Goal: Task Accomplishment & Management: Manage account settings

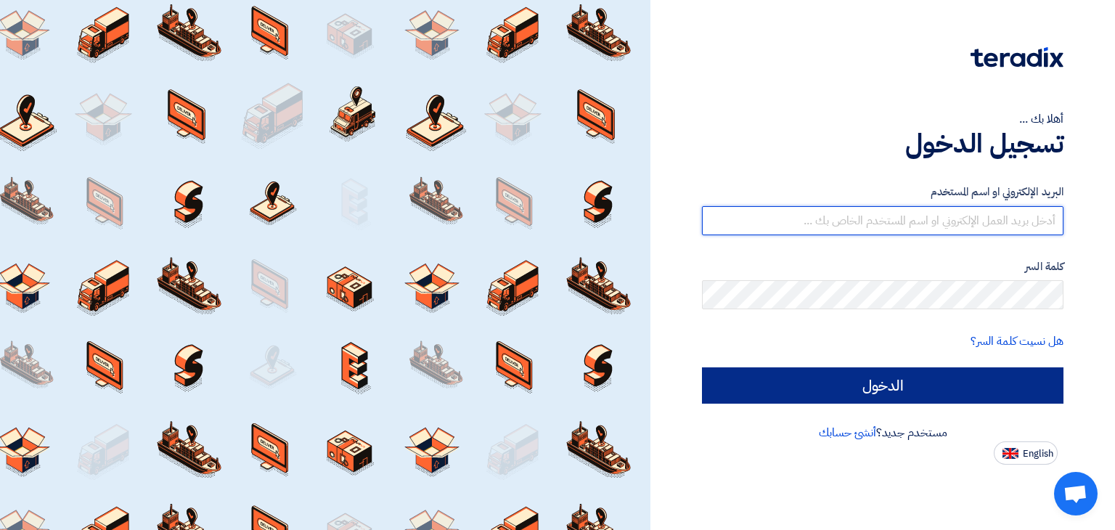
type input "g.akmal@muller-mena.com"
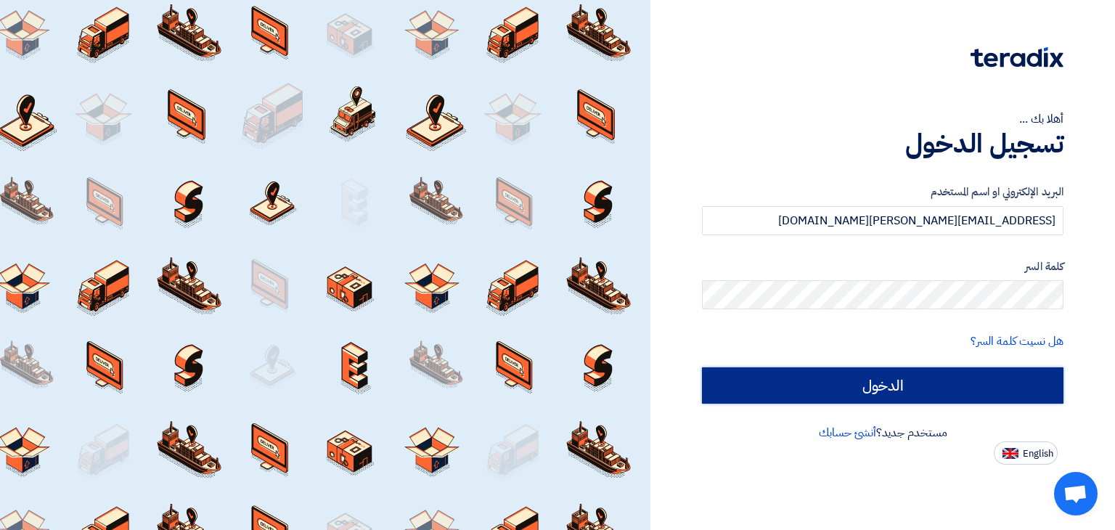
click at [870, 402] on input "الدخول" at bounding box center [883, 385] width 362 height 36
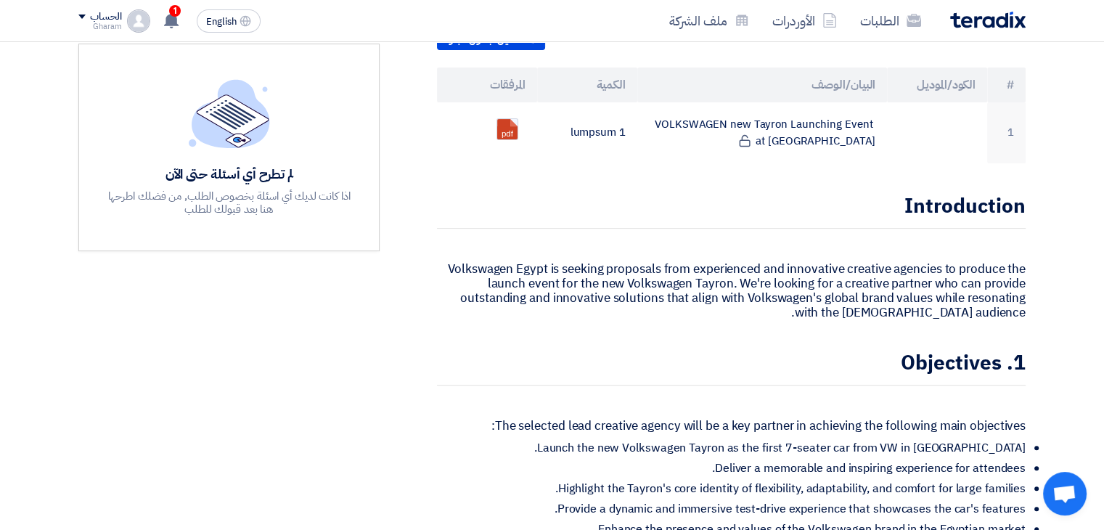
scroll to position [290, 0]
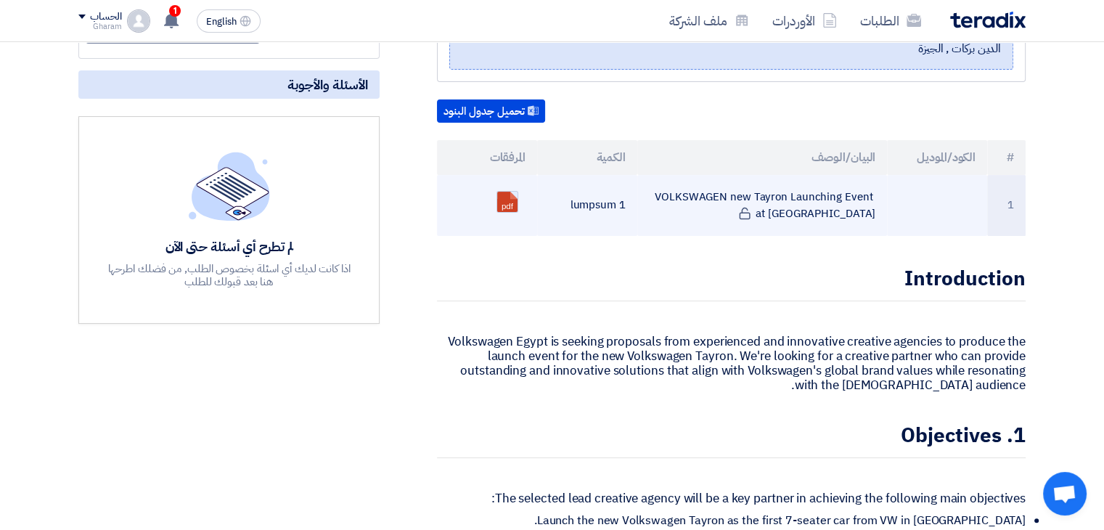
click at [505, 192] on link at bounding box center [555, 235] width 116 height 87
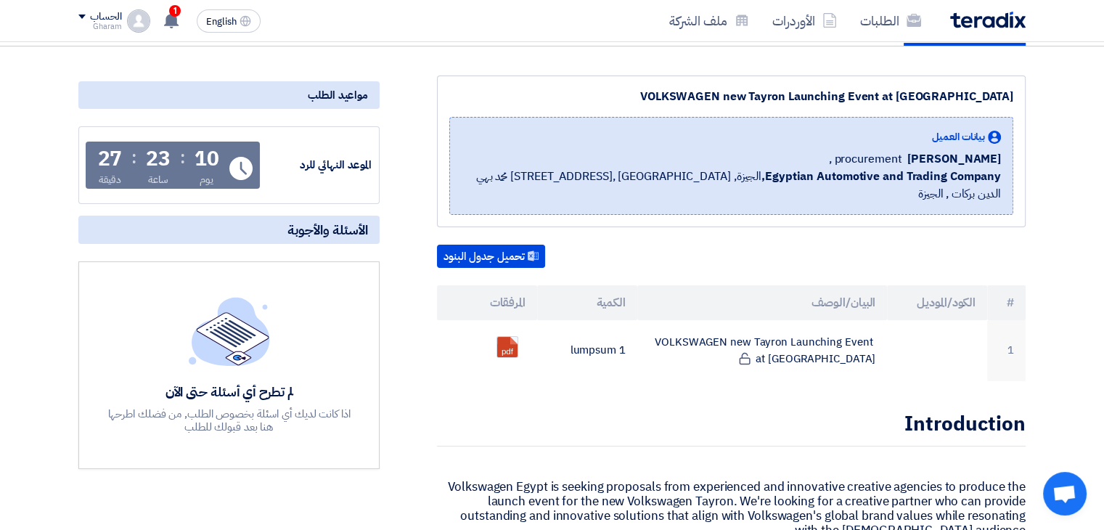
scroll to position [145, 0]
click at [491, 245] on button "تحميل جدول البنود" at bounding box center [491, 256] width 108 height 23
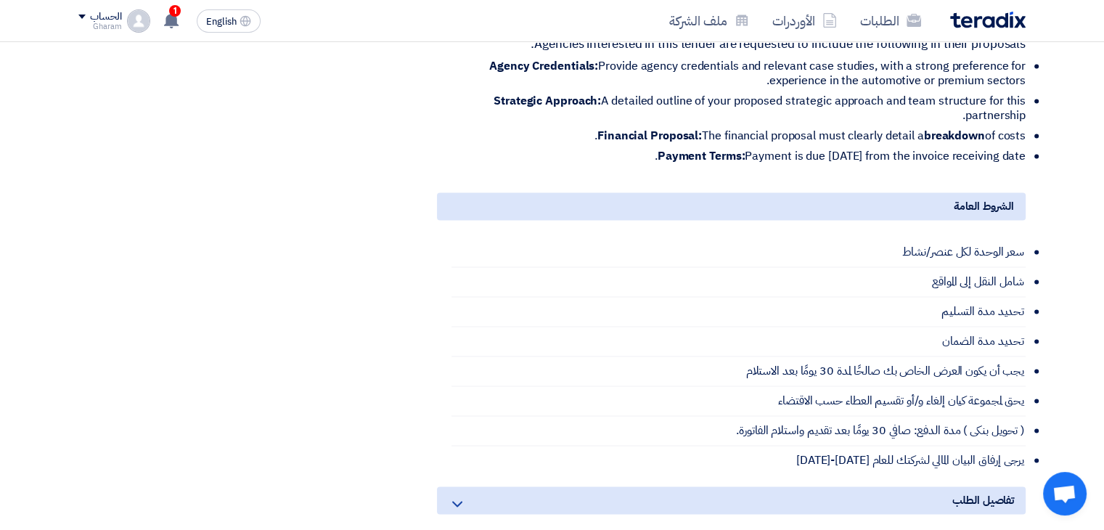
scroll to position [2178, 0]
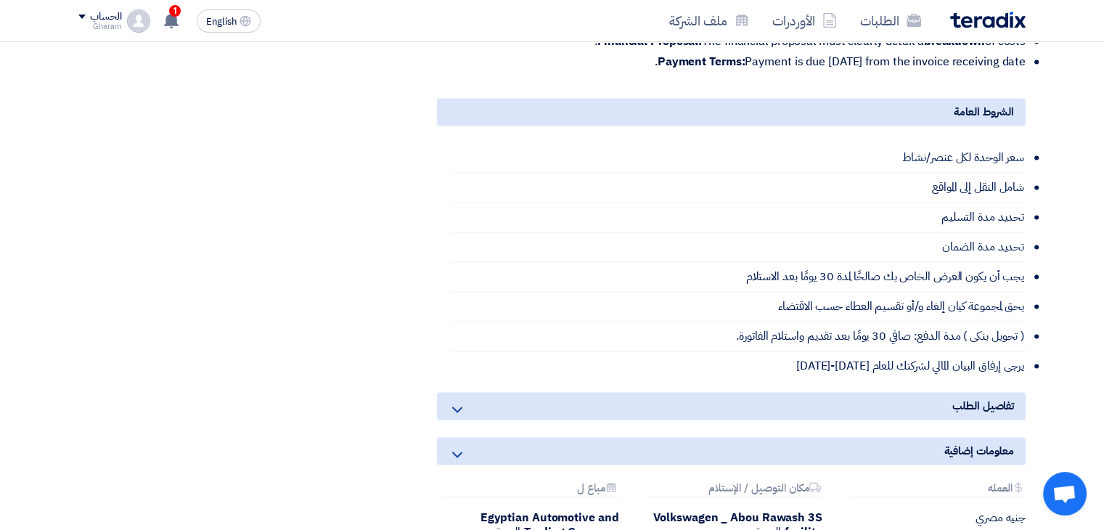
click at [961, 143] on li "سعر الوحدة لكل عنصر/نشاط" at bounding box center [739, 158] width 574 height 30
click at [1015, 148] on li "سعر الوحدة لكل عنصر/نشاط" at bounding box center [739, 158] width 574 height 30
click at [1008, 178] on li "شامل النقل إلى المواقع" at bounding box center [739, 188] width 574 height 30
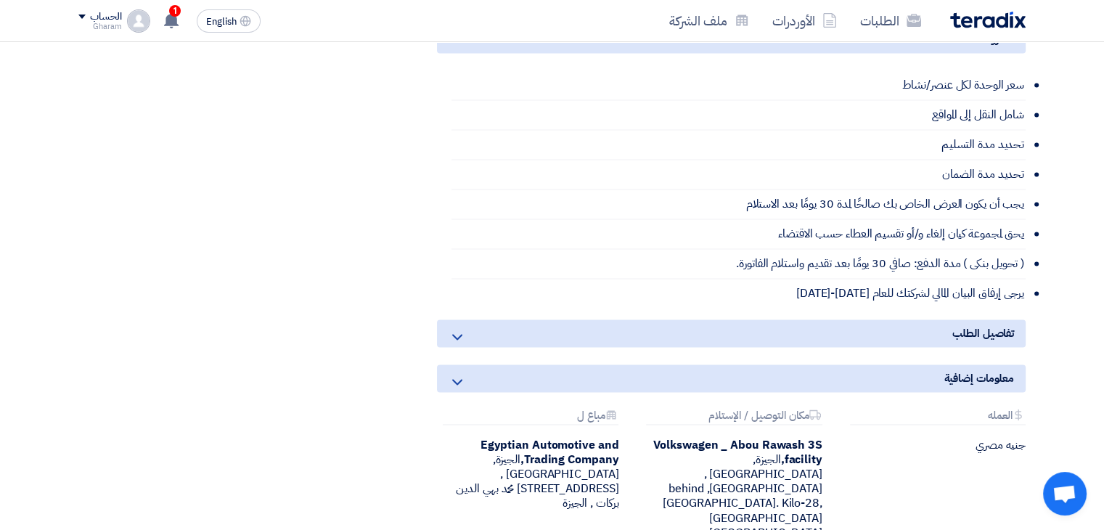
click at [930, 319] on div "تفاصيل الطلب" at bounding box center [731, 333] width 589 height 28
click at [906, 319] on div "تفاصيل الطلب" at bounding box center [731, 333] width 589 height 28
click at [455, 328] on icon at bounding box center [457, 336] width 17 height 17
click at [465, 373] on icon at bounding box center [457, 381] width 17 height 17
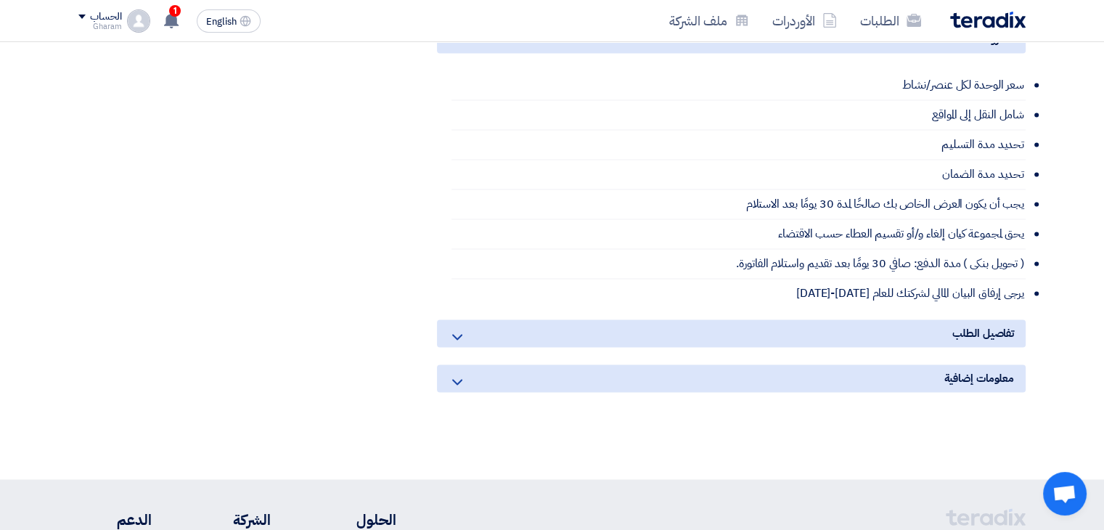
click at [469, 364] on div "معلومات إضافية" at bounding box center [731, 378] width 589 height 28
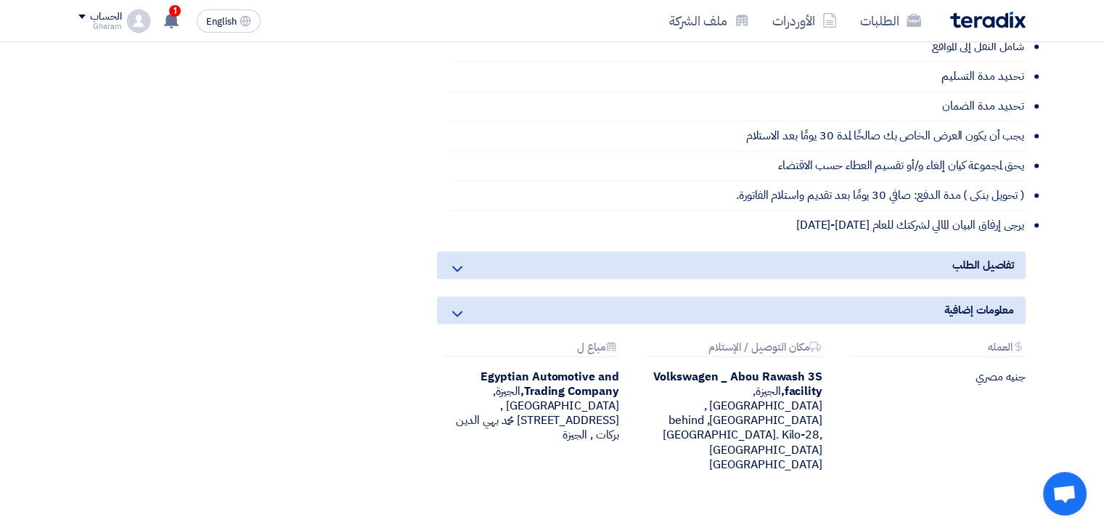
scroll to position [2396, 0]
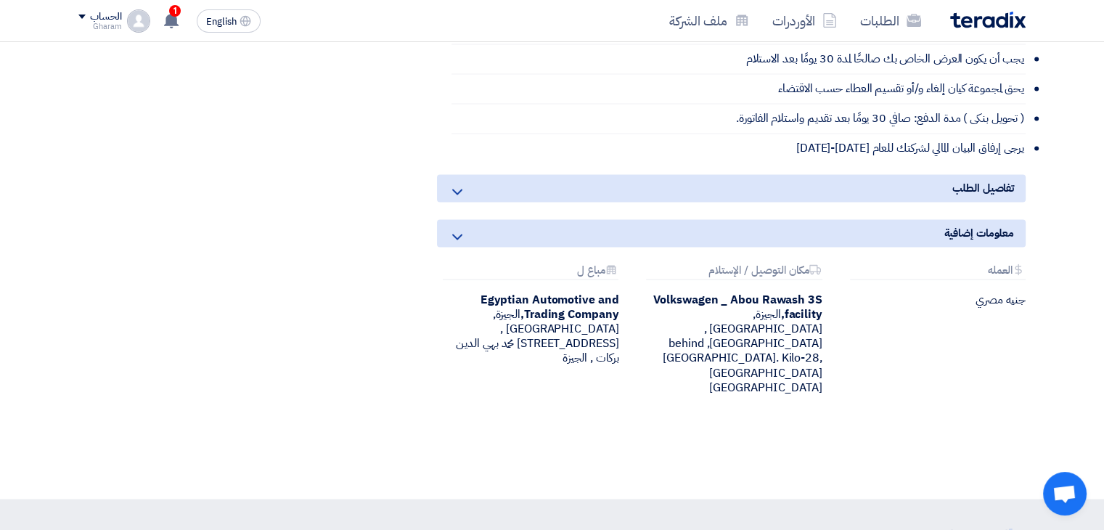
click at [459, 234] on use at bounding box center [457, 237] width 10 height 6
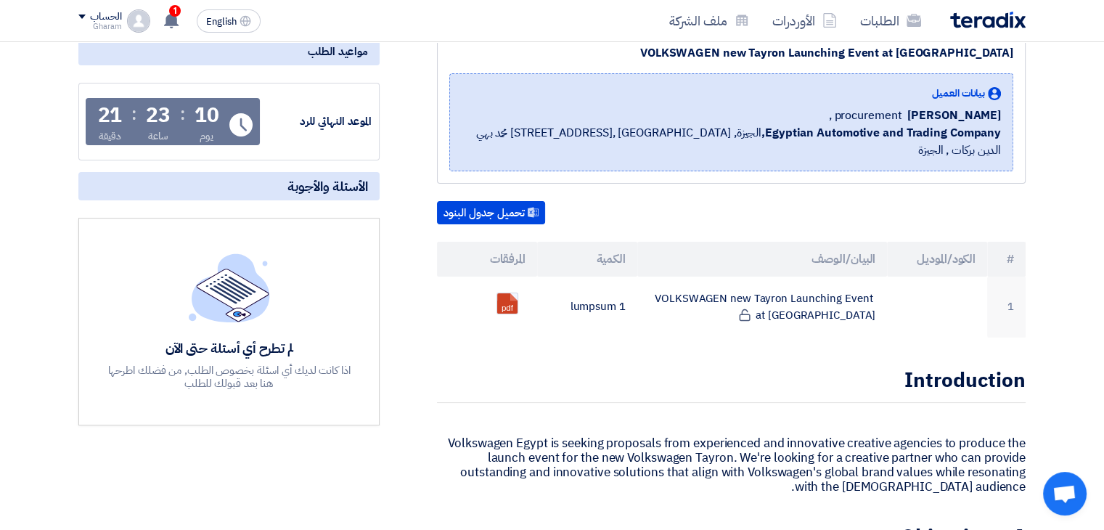
scroll to position [0, 0]
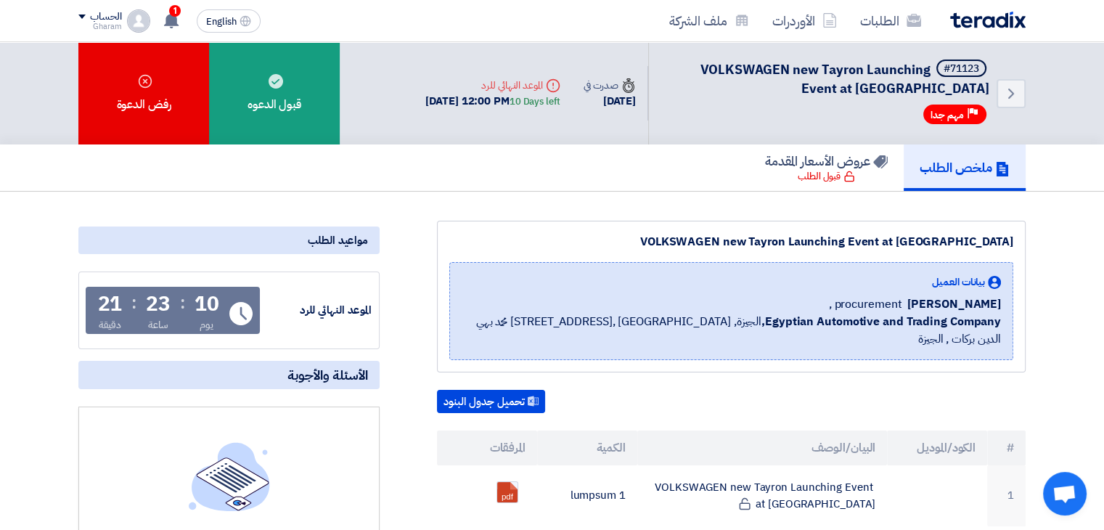
drag, startPoint x: 698, startPoint y: 65, endPoint x: 990, endPoint y: 91, distance: 293.1
click at [990, 91] on div "Back #71123 VOLKSWAGEN new Tayron Launching Event at [GEOGRAPHIC_DATA] Priority…" at bounding box center [837, 93] width 378 height 102
click at [749, 79] on h5 "#71123 VOLKSWAGEN new Tayron Launching Event at [GEOGRAPHIC_DATA]" at bounding box center [828, 79] width 323 height 38
drag, startPoint x: 703, startPoint y: 70, endPoint x: 993, endPoint y: 85, distance: 290.8
click at [993, 85] on div "Back #71123 VOLKSWAGEN new Tayron Launching Event at Azha Priority مهم جدا" at bounding box center [837, 93] width 378 height 102
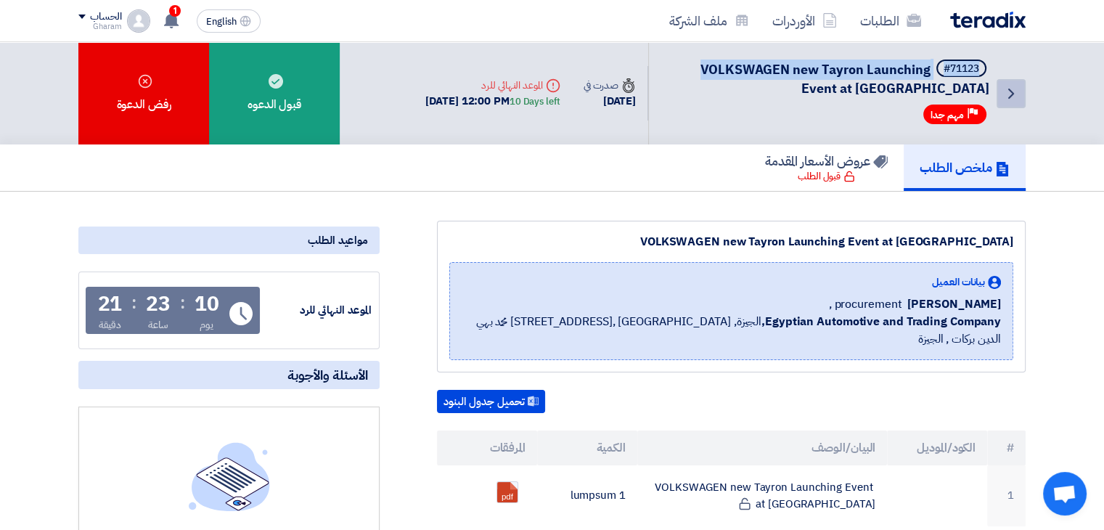
click at [1019, 94] on icon "Back" at bounding box center [1011, 93] width 17 height 17
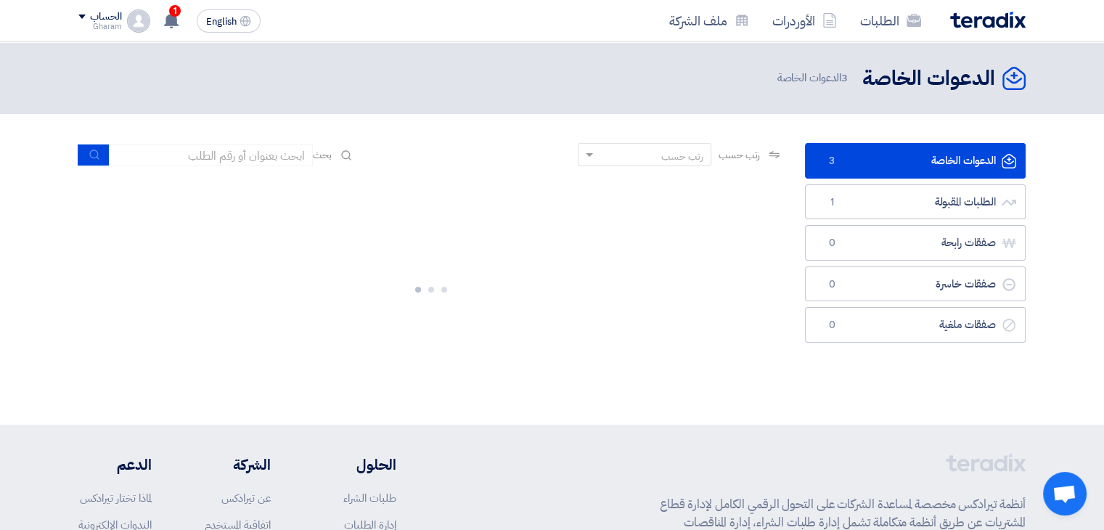
click at [860, 166] on link "الدعوات الخاصة الدعوات الخاصة 3" at bounding box center [915, 161] width 221 height 36
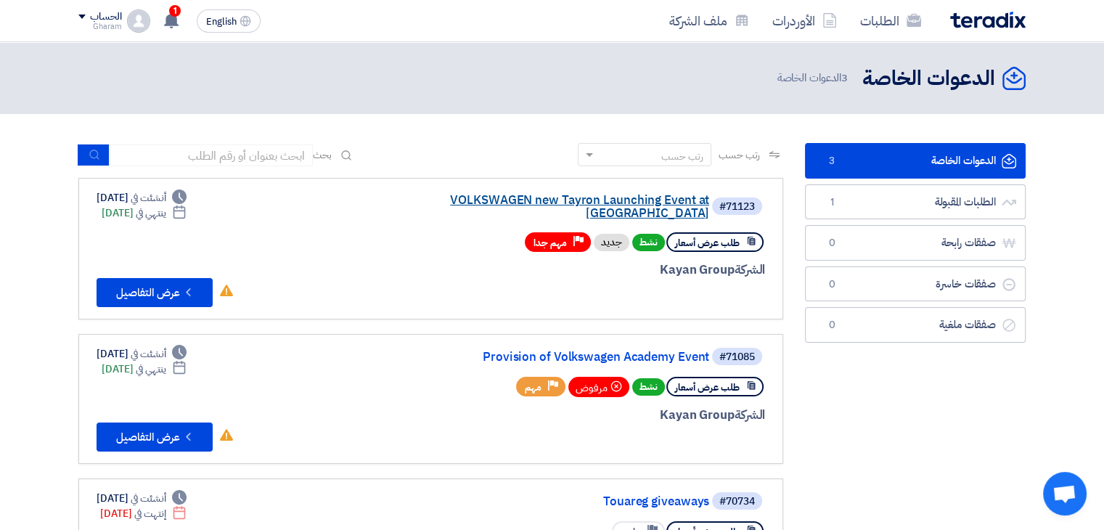
click at [625, 199] on link "VOLKSWAGEN new Tayron Launching Event at Azha" at bounding box center [564, 207] width 290 height 26
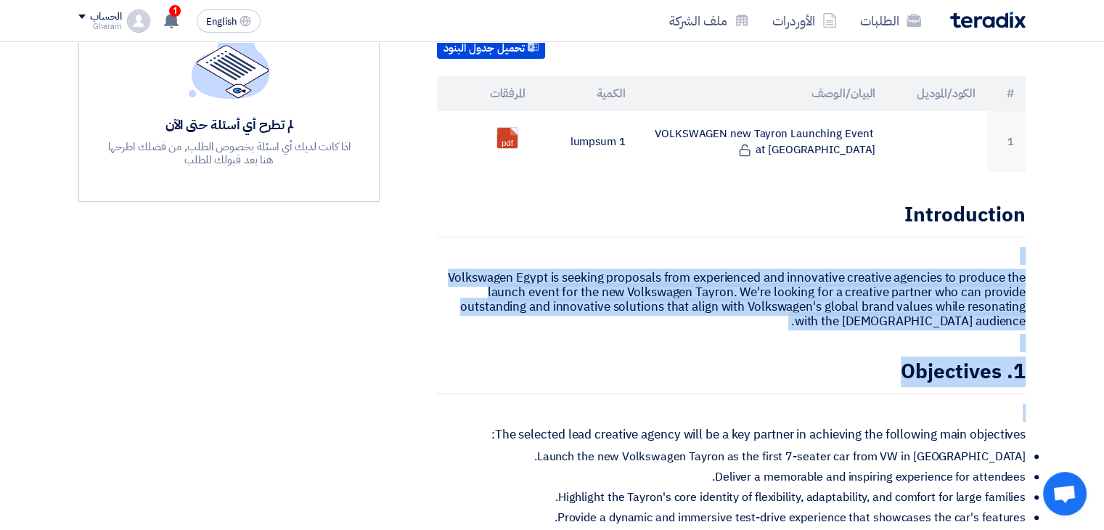
scroll to position [436, 0]
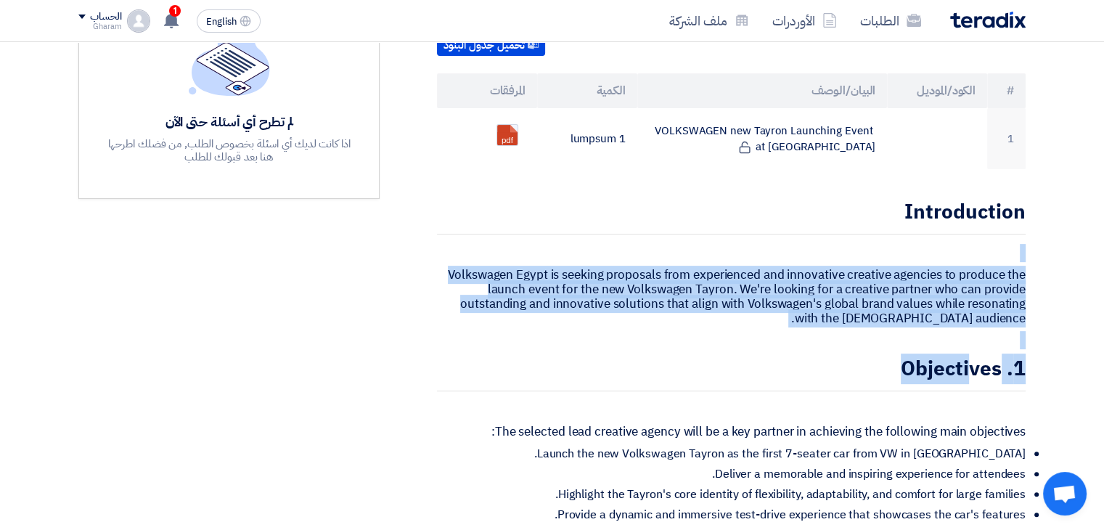
drag, startPoint x: 902, startPoint y: 332, endPoint x: 972, endPoint y: 341, distance: 70.2
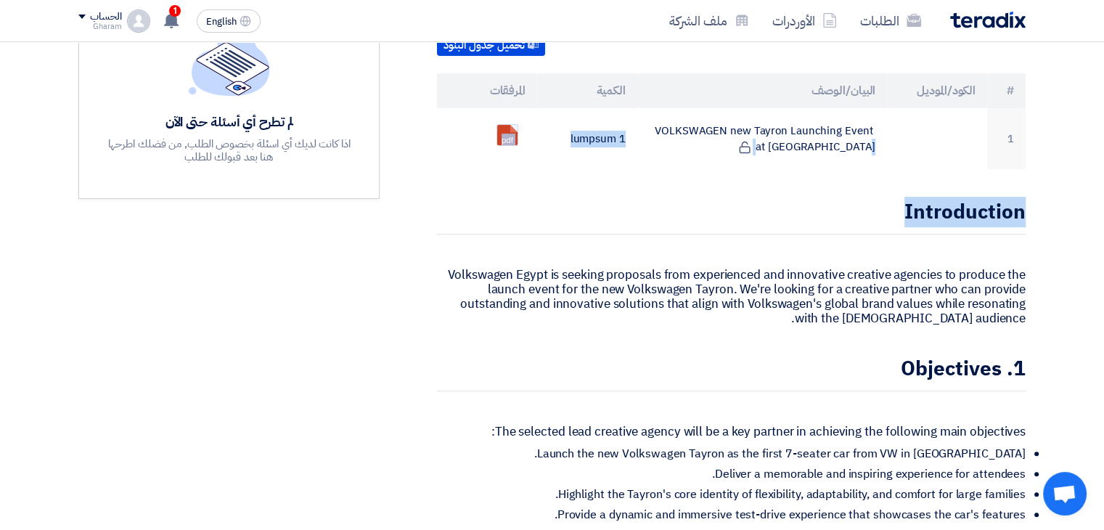
drag, startPoint x: 651, startPoint y: 101, endPoint x: 862, endPoint y: 203, distance: 234.5
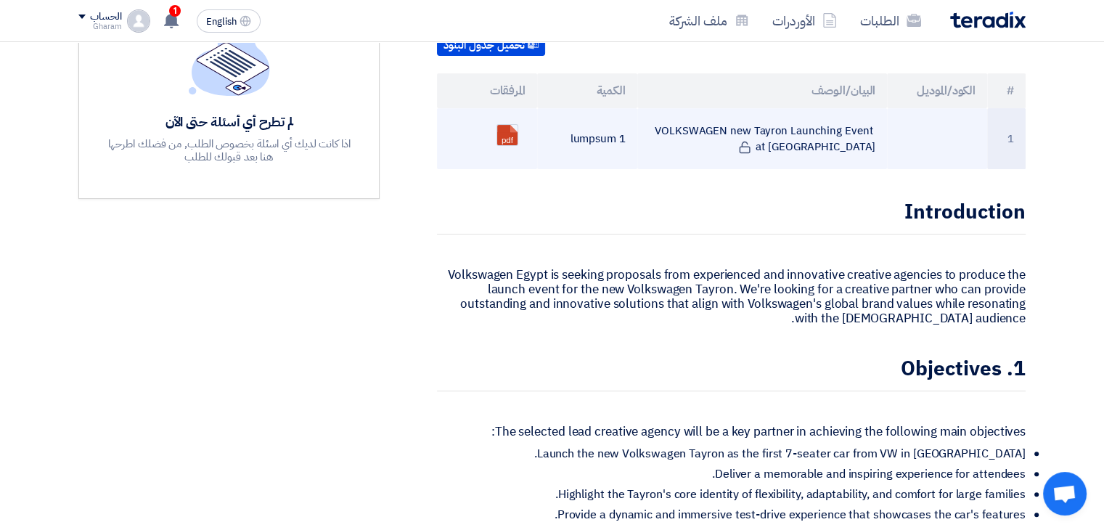
click at [802, 108] on td "VOLKSWAGEN new Tayron Launching Event at Azha" at bounding box center [762, 138] width 250 height 61
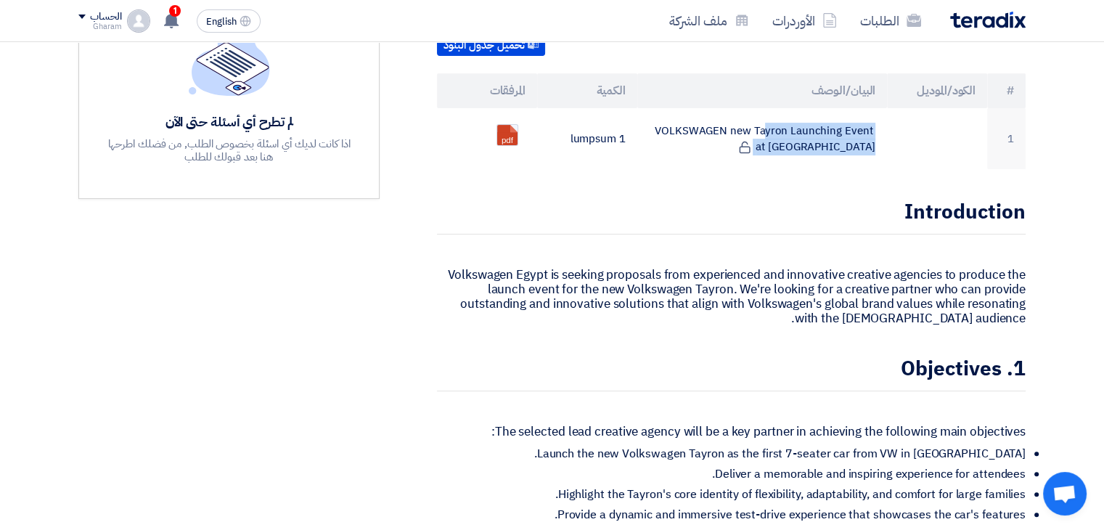
copy tr "VOLKSWAGEN new Tayron Launching Event at Azha"
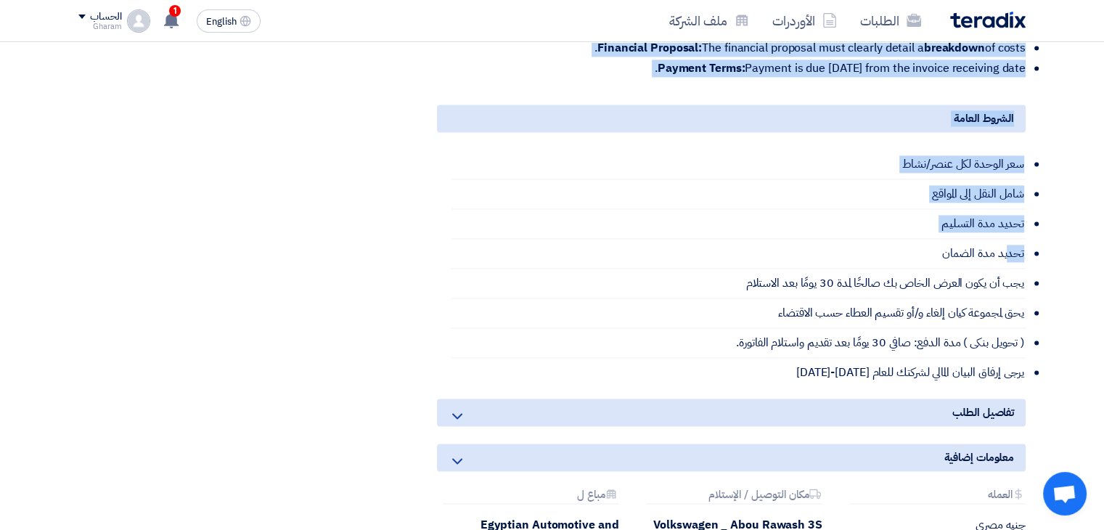
scroll to position [2251, 0]
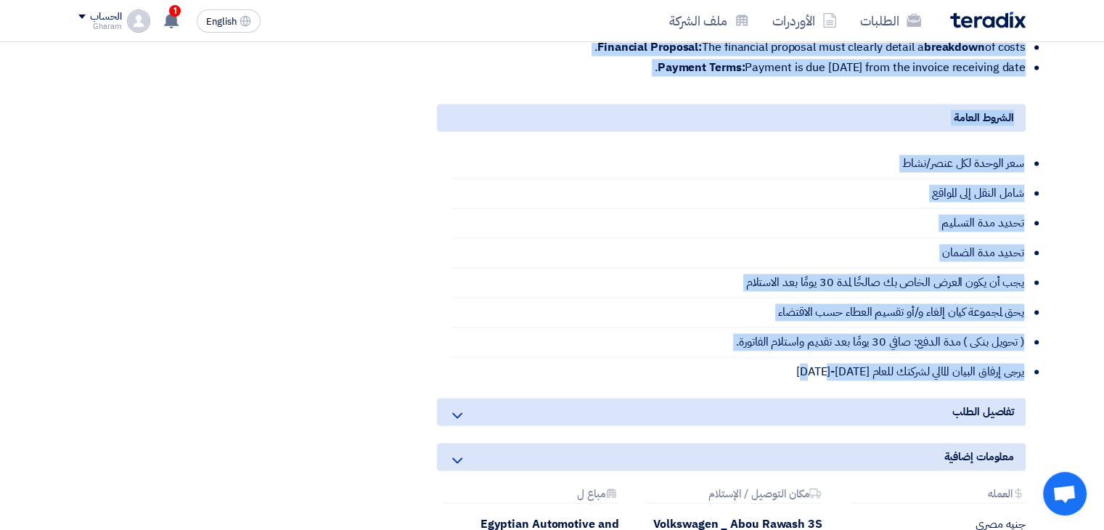
drag, startPoint x: 903, startPoint y: 192, endPoint x: 800, endPoint y: 353, distance: 191.3
copy div "Volkswagen Egypt is seeking proposals from experienced and innovative creative …"
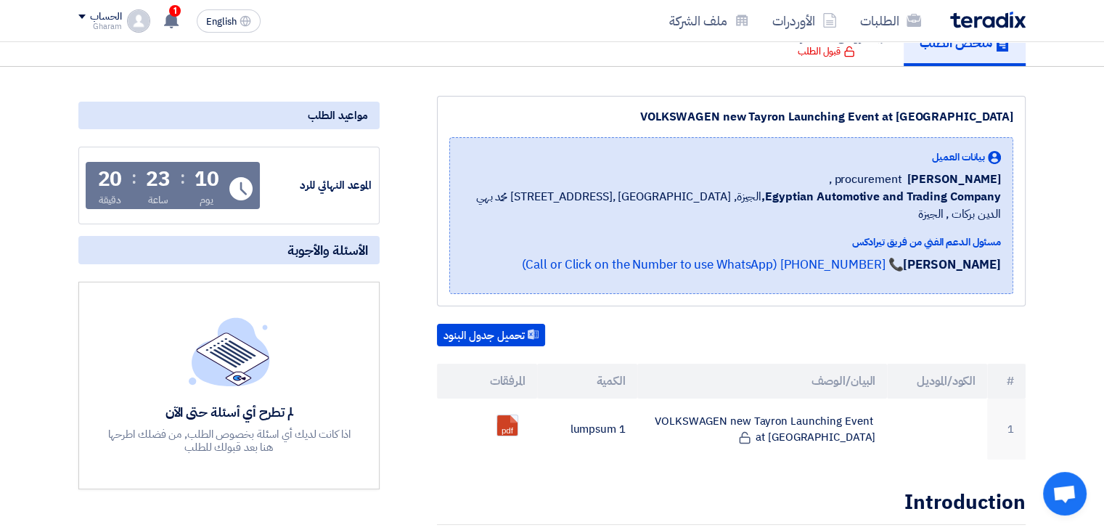
scroll to position [290, 0]
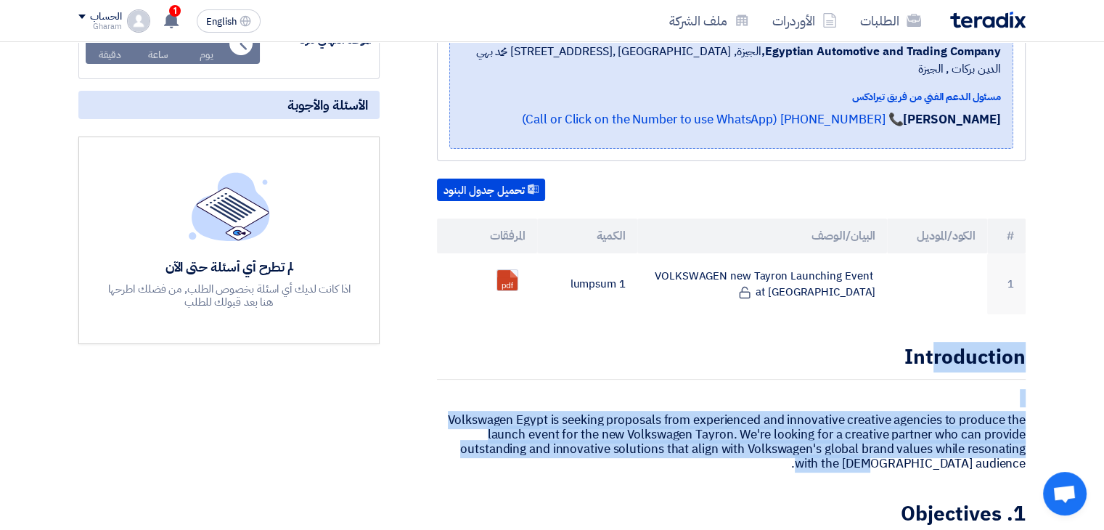
drag, startPoint x: 934, startPoint y: 303, endPoint x: 949, endPoint y: 423, distance: 120.8
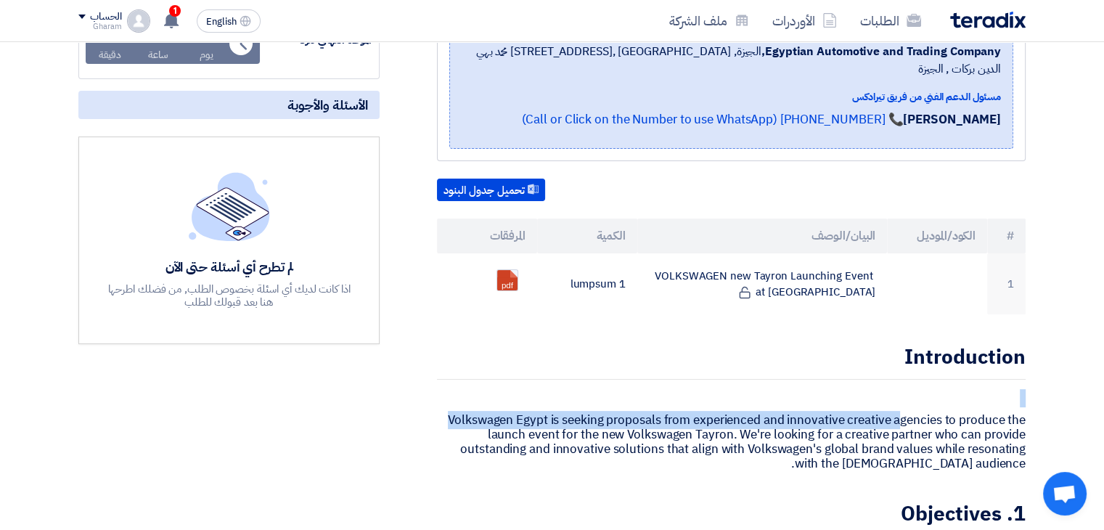
drag, startPoint x: 877, startPoint y: 314, endPoint x: 884, endPoint y: 354, distance: 40.6
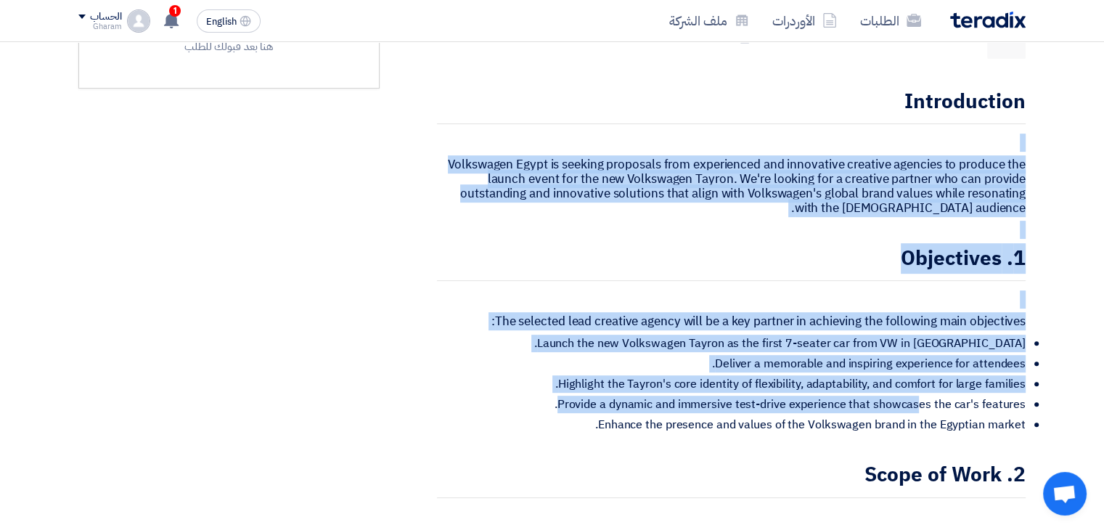
scroll to position [581, 0]
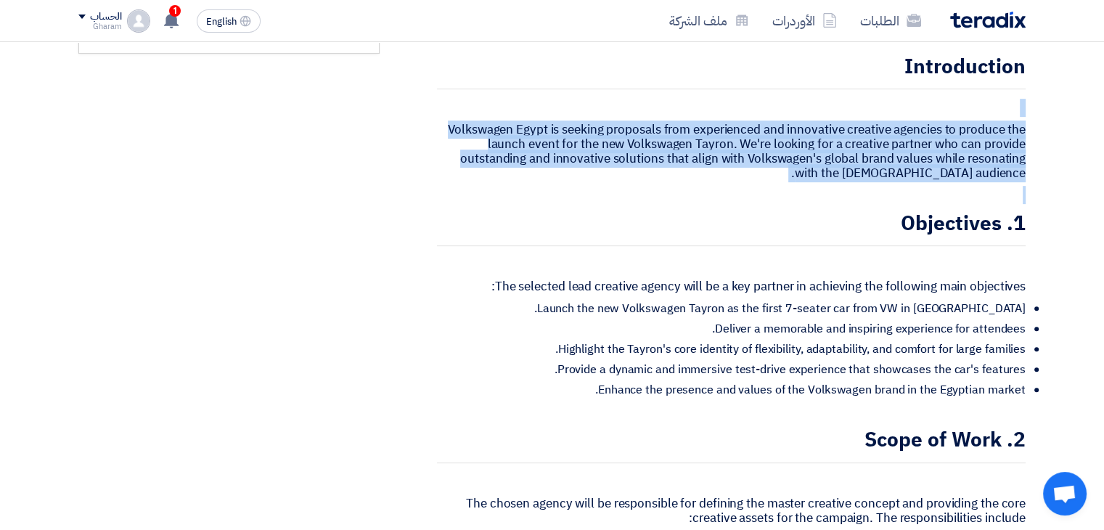
drag, startPoint x: 895, startPoint y: 311, endPoint x: 950, endPoint y: 161, distance: 159.9
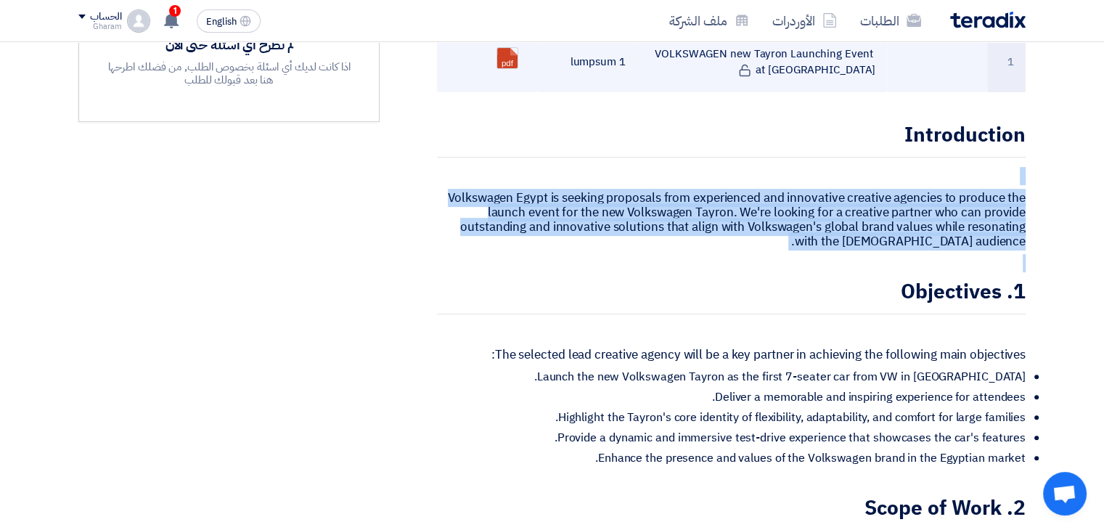
scroll to position [363, 0]
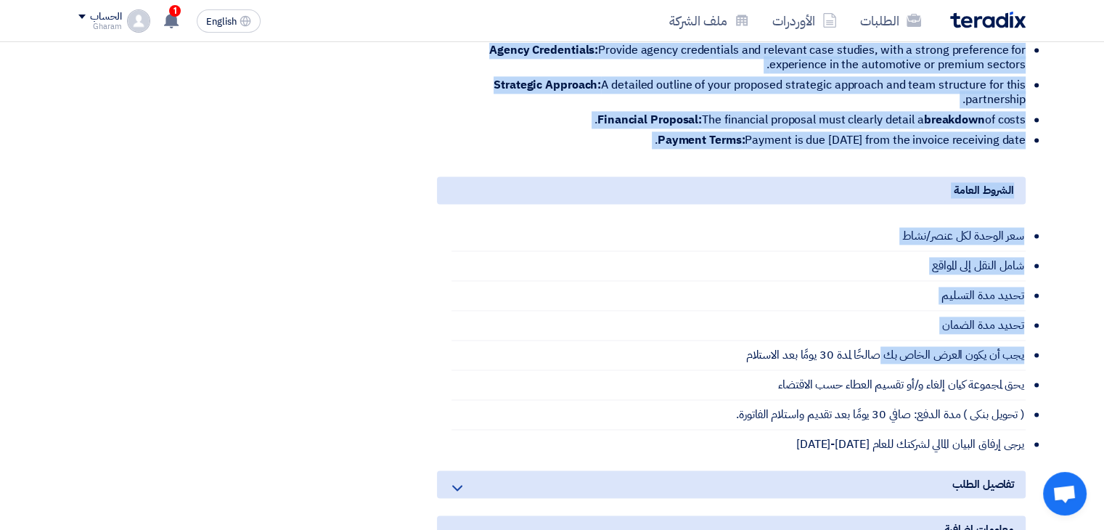
scroll to position [2469, 0]
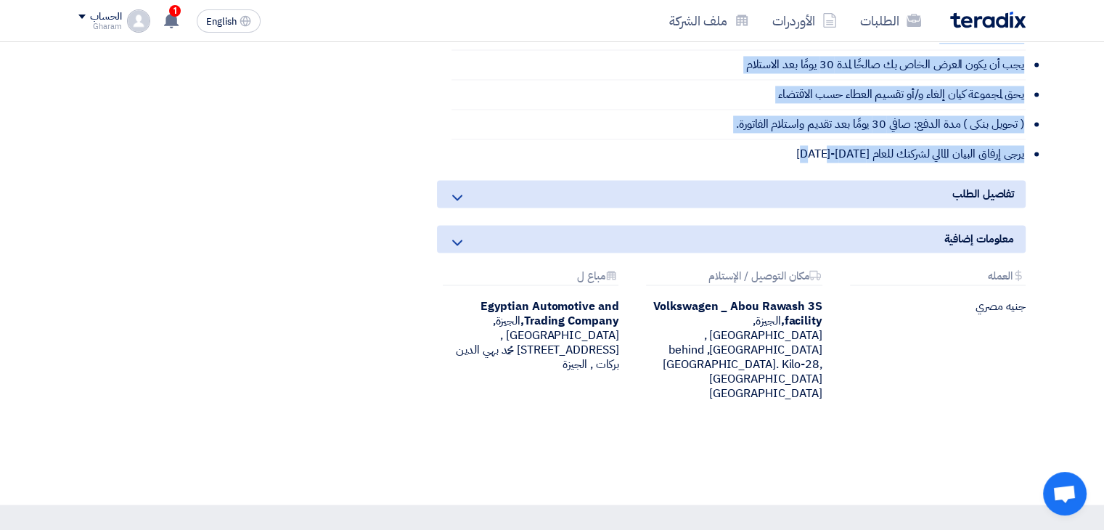
drag, startPoint x: 1035, startPoint y: 235, endPoint x: 778, endPoint y: 139, distance: 274.7
copy div "Introduction Volkswagen Egypt is seeking proposals from experienced and innovat…"
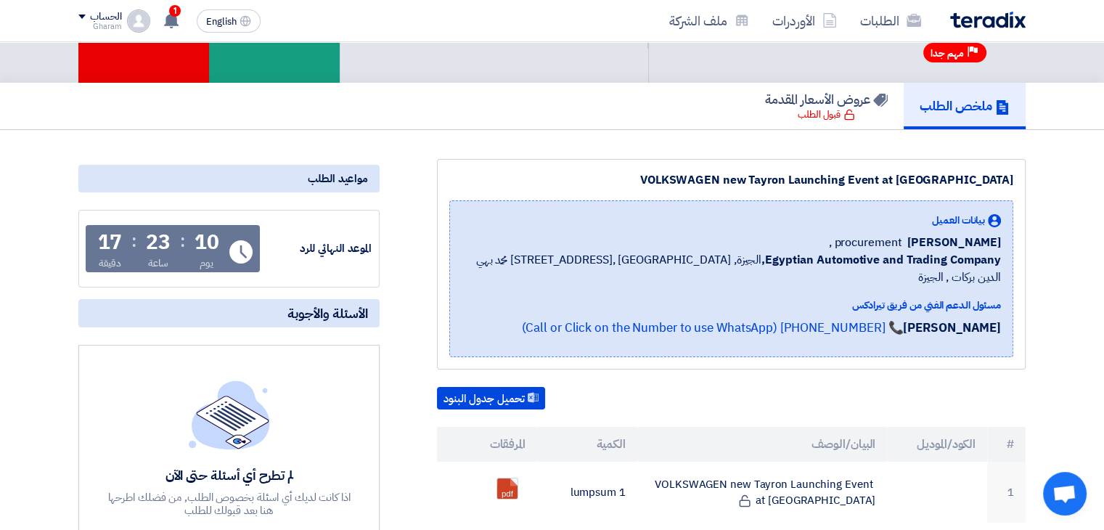
scroll to position [218, 0]
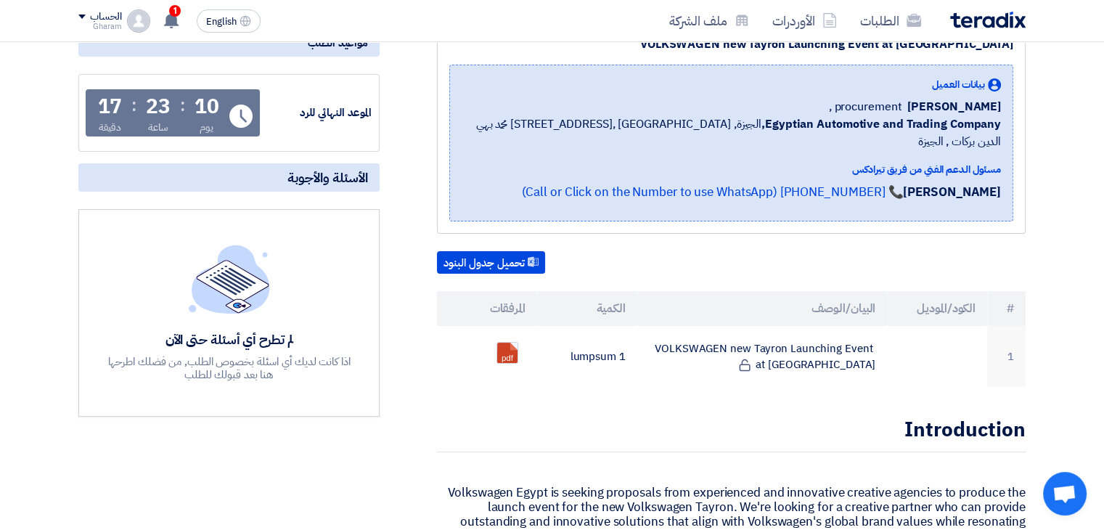
click at [240, 320] on div "لم تطرح أي أسئلة حتى الآن اذا كانت لديك أي اسئلة بخصوص الطلب, من فضلك اطرحها هن…" at bounding box center [229, 313] width 247 height 136
click at [261, 253] on img at bounding box center [229, 279] width 81 height 68
click at [289, 174] on span "الأسئلة والأجوبة" at bounding box center [328, 177] width 81 height 17
click at [238, 274] on img at bounding box center [229, 279] width 81 height 68
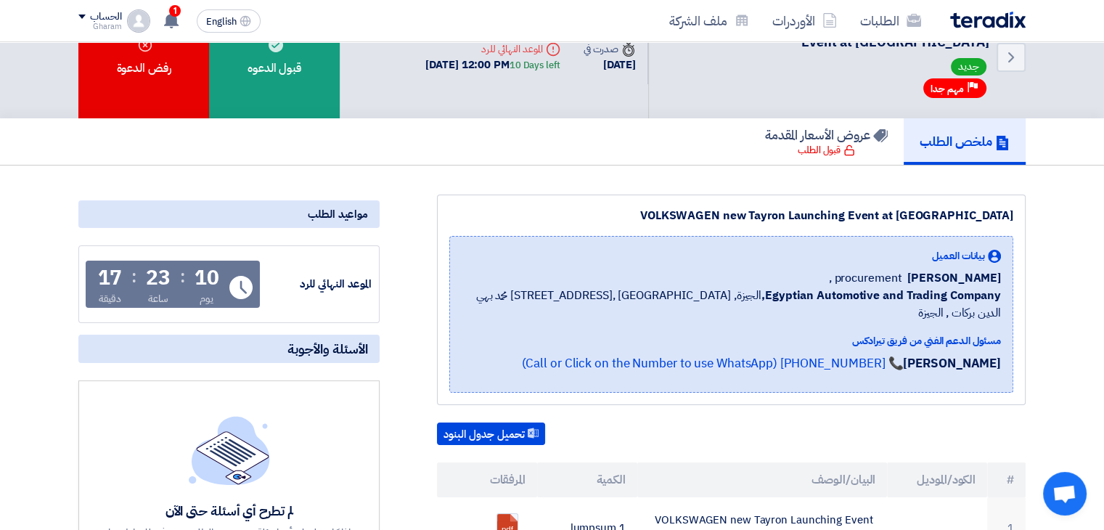
scroll to position [0, 0]
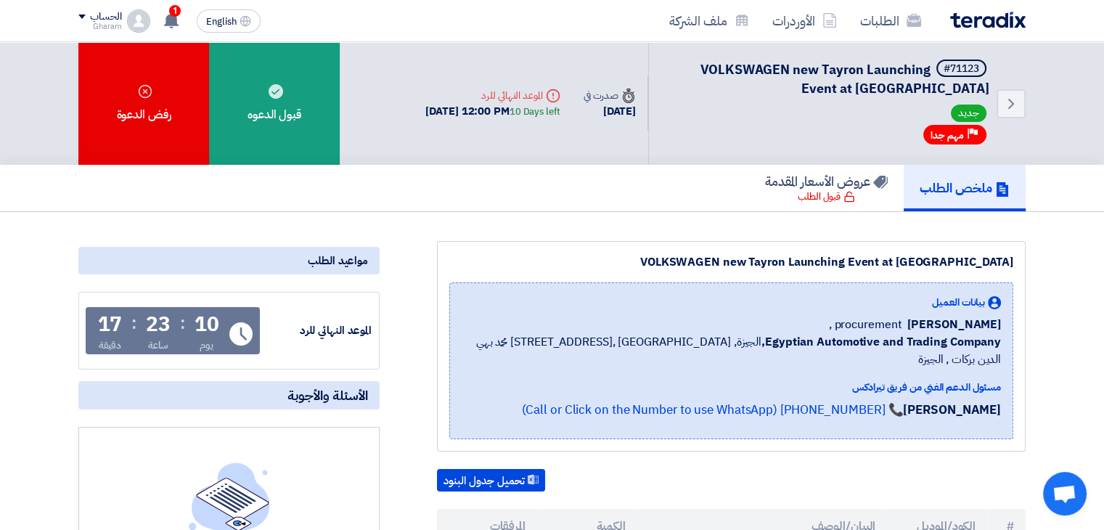
click at [810, 73] on span "VOLKSWAGEN new Tayron Launching Event at Azha" at bounding box center [845, 79] width 289 height 38
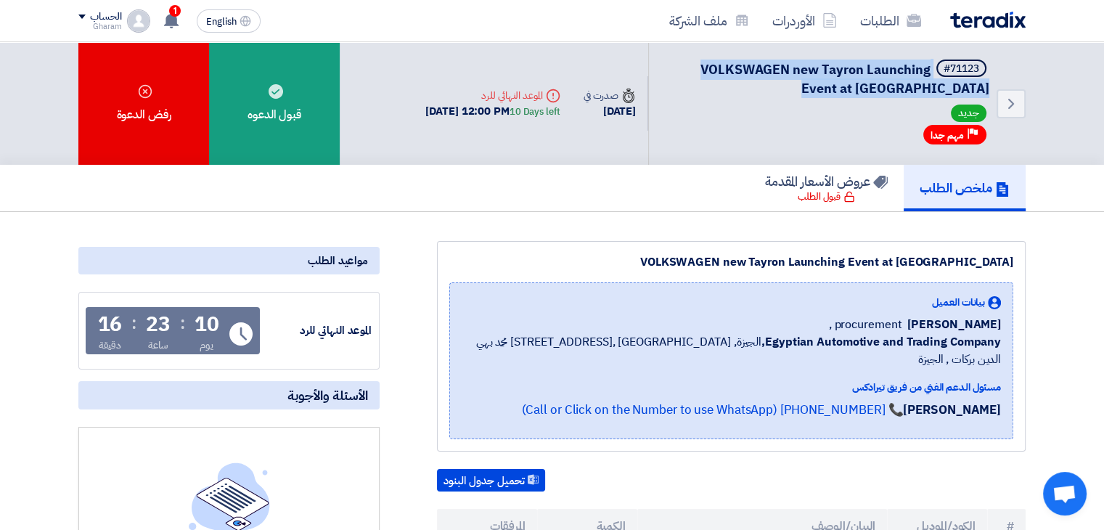
click at [810, 73] on span "VOLKSWAGEN new Tayron Launching Event at Azha" at bounding box center [845, 79] width 289 height 38
copy div "VOLKSWAGEN new Tayron Launching Event at Azha"
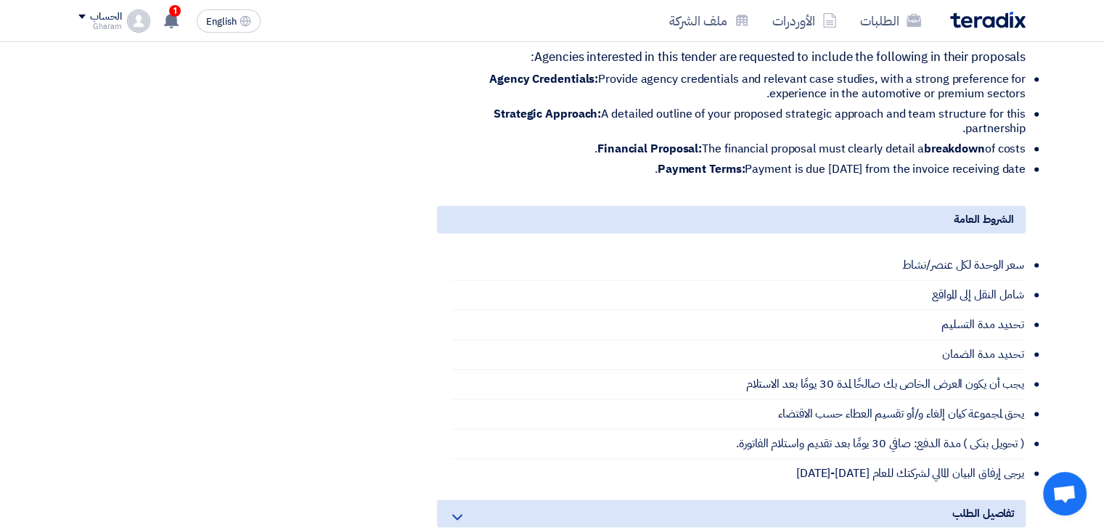
scroll to position [2323, 0]
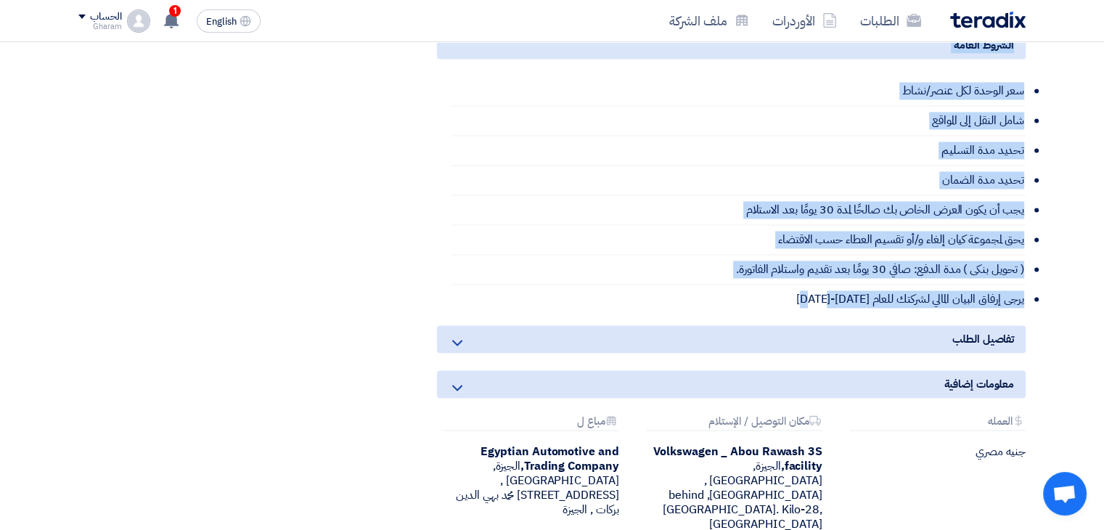
drag, startPoint x: 1027, startPoint y: 249, endPoint x: 799, endPoint y: 287, distance: 231.1
copy div "Introduction Volkswagen Egypt is seeking proposals from experienced and innovat…"
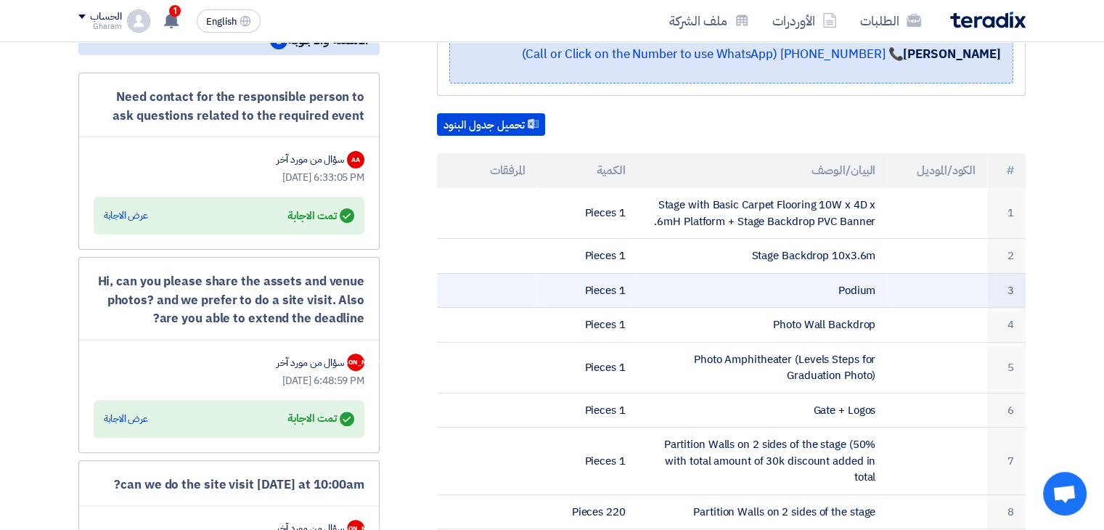
scroll to position [363, 0]
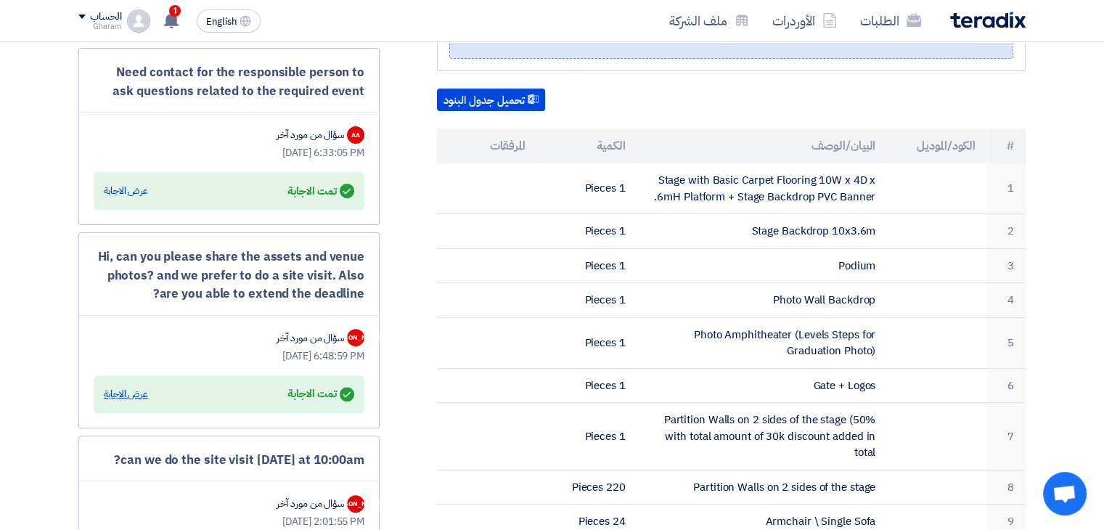
click at [127, 391] on div "عرض الاجابة" at bounding box center [126, 394] width 44 height 15
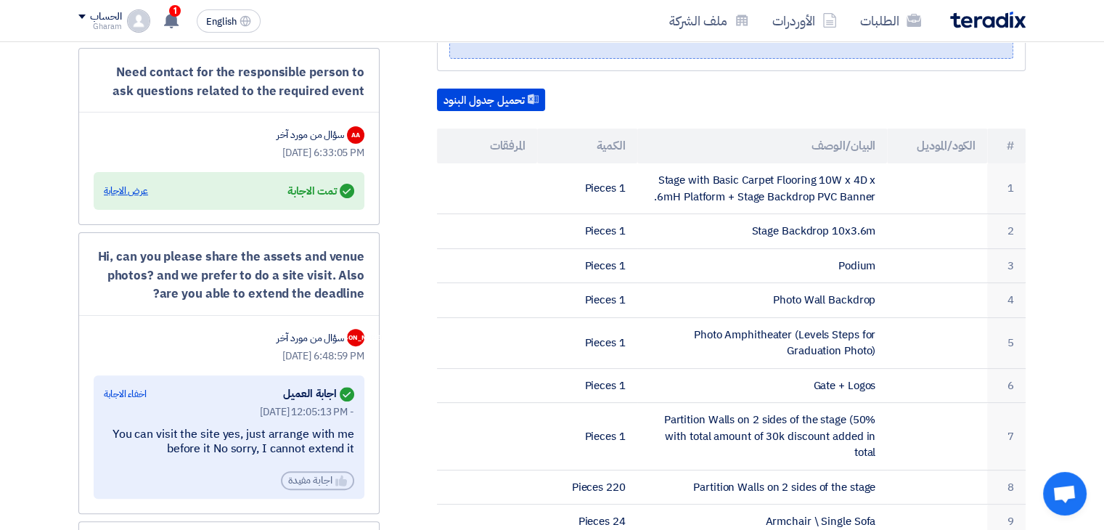
click at [120, 191] on div "عرض الاجابة" at bounding box center [126, 191] width 44 height 15
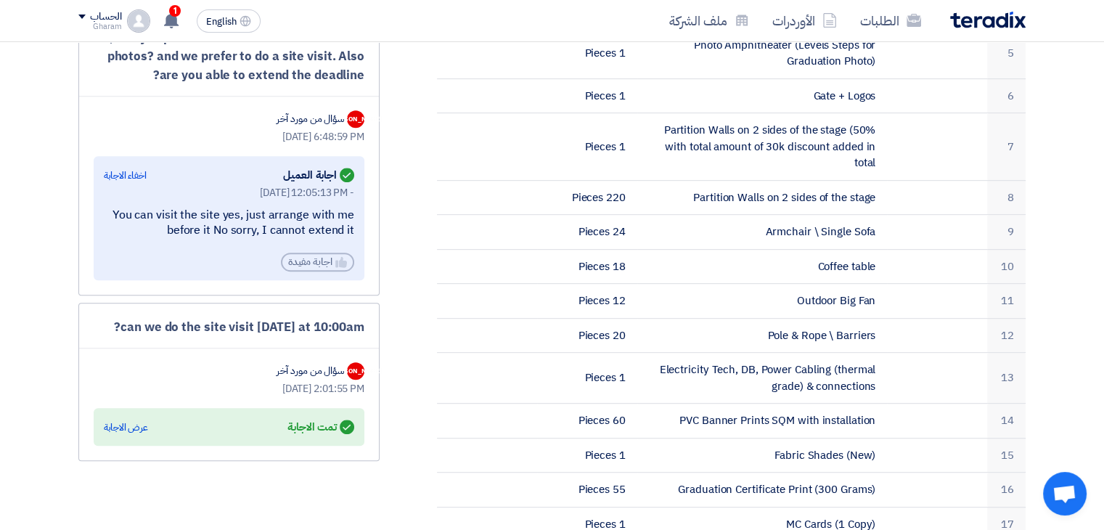
scroll to position [799, 0]
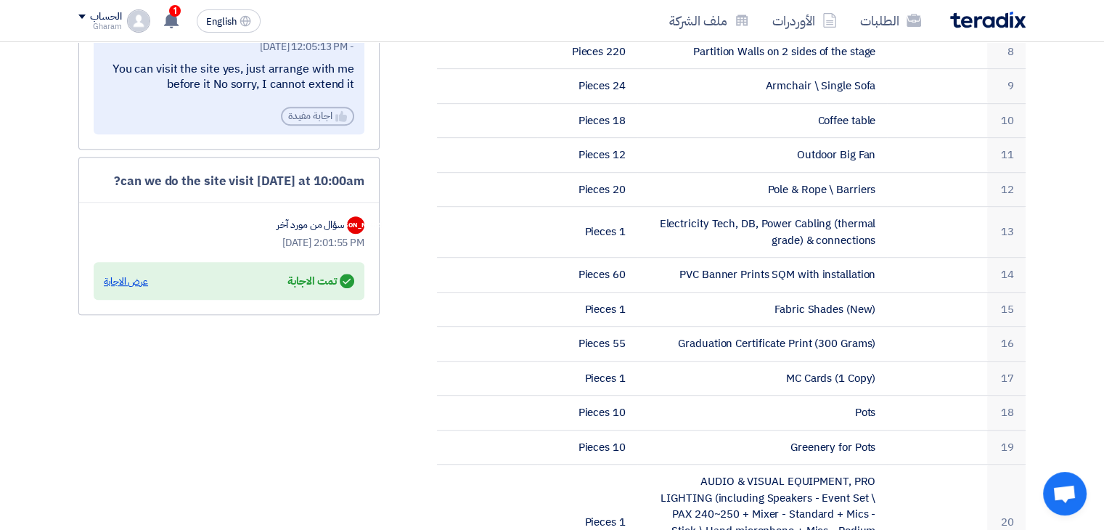
click at [122, 283] on div "عرض الاجابة" at bounding box center [126, 281] width 44 height 15
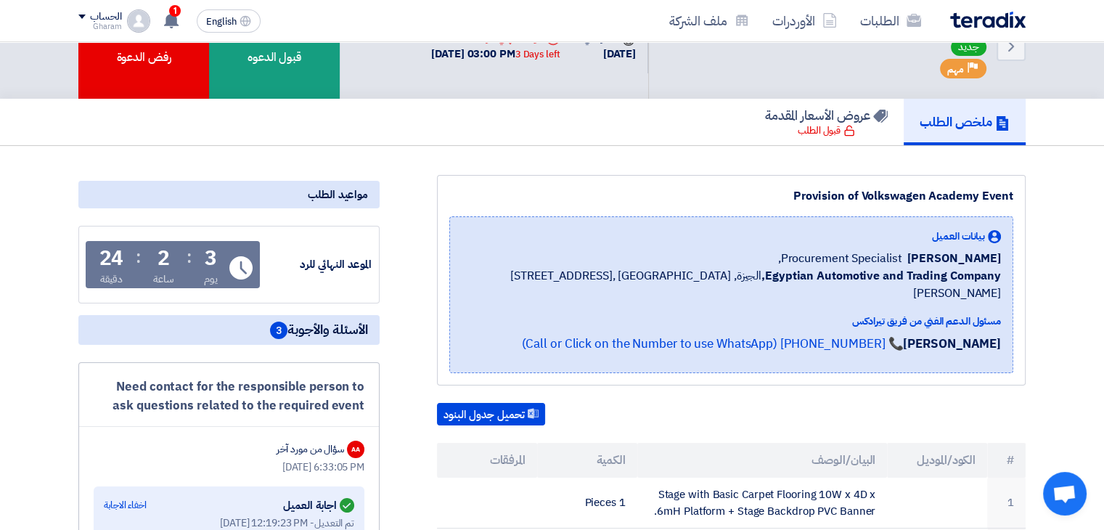
scroll to position [0, 0]
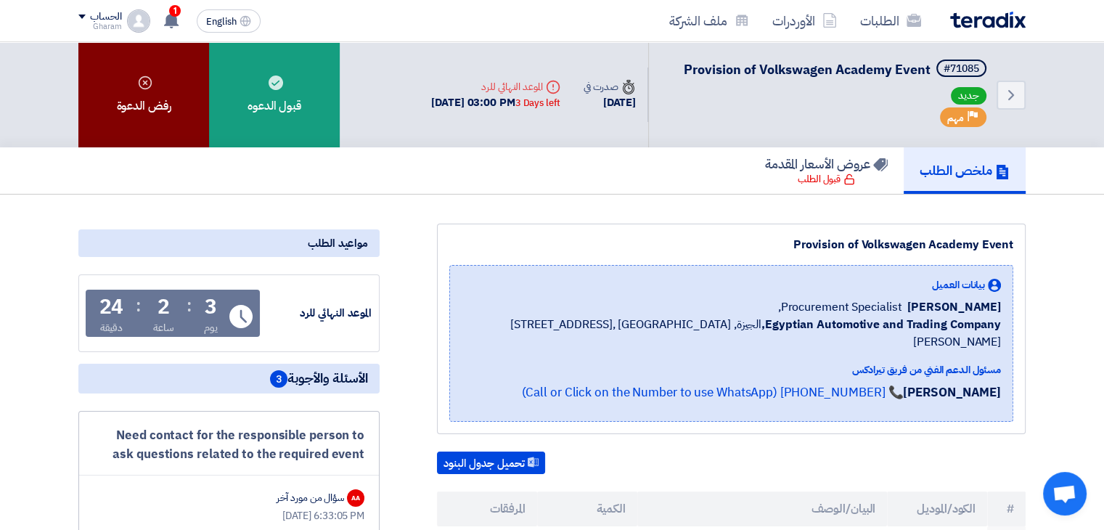
click at [159, 117] on div "رفض الدعوة" at bounding box center [143, 94] width 131 height 105
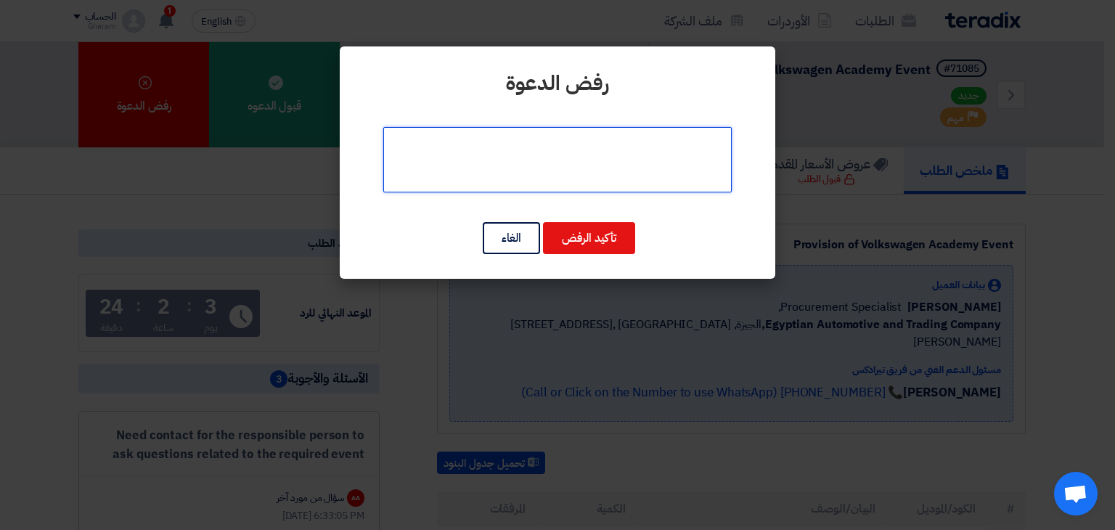
click at [606, 163] on textarea at bounding box center [557, 159] width 349 height 65
type textarea "W"
click at [555, 150] on textarea at bounding box center [557, 159] width 349 height 65
click at [660, 142] on textarea at bounding box center [557, 159] width 349 height 65
click at [574, 163] on textarea at bounding box center [557, 159] width 349 height 65
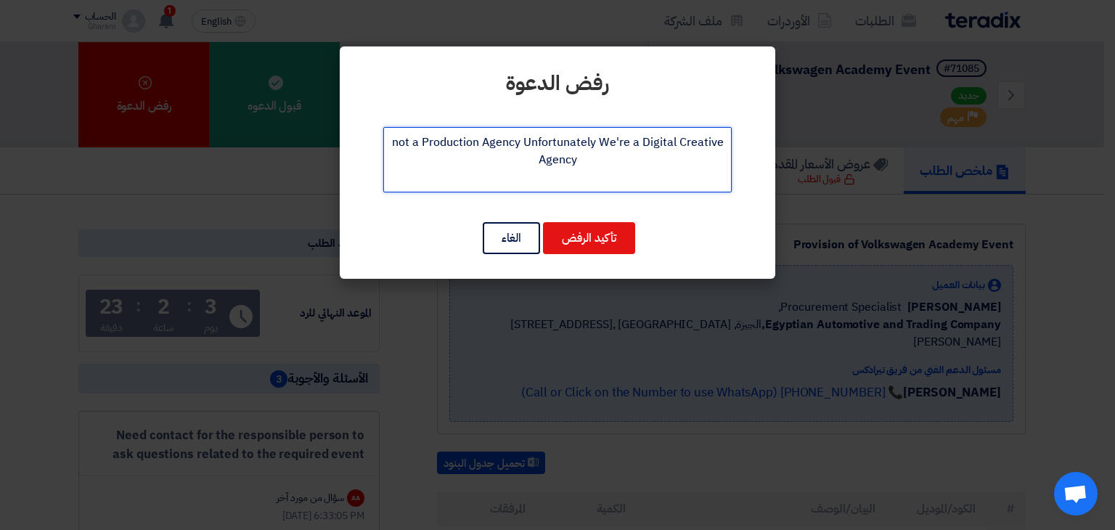
drag, startPoint x: 592, startPoint y: 165, endPoint x: 585, endPoint y: 151, distance: 15.6
click at [579, 155] on textarea at bounding box center [557, 159] width 349 height 65
drag, startPoint x: 601, startPoint y: 146, endPoint x: 394, endPoint y: 144, distance: 207.7
click at [394, 144] on textarea at bounding box center [557, 159] width 349 height 65
click at [500, 153] on textarea at bounding box center [557, 159] width 349 height 65
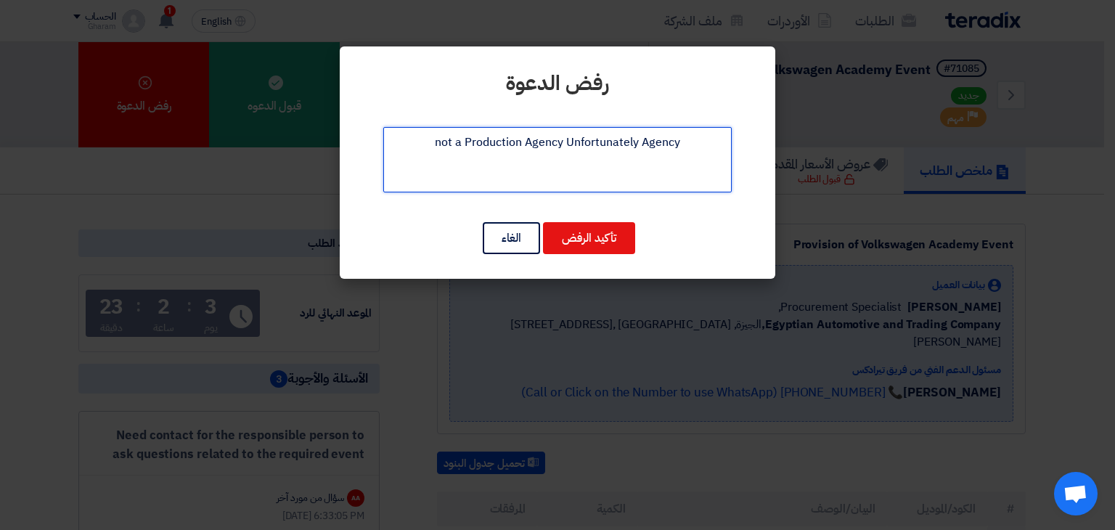
drag, startPoint x: 643, startPoint y: 166, endPoint x: 729, endPoint y: 166, distance: 86.4
click at [646, 166] on textarea at bounding box center [557, 159] width 349 height 65
click at [700, 147] on textarea at bounding box center [557, 159] width 349 height 65
paste textarea "We're a Digital Creative"
click at [546, 161] on textarea at bounding box center [557, 159] width 349 height 65
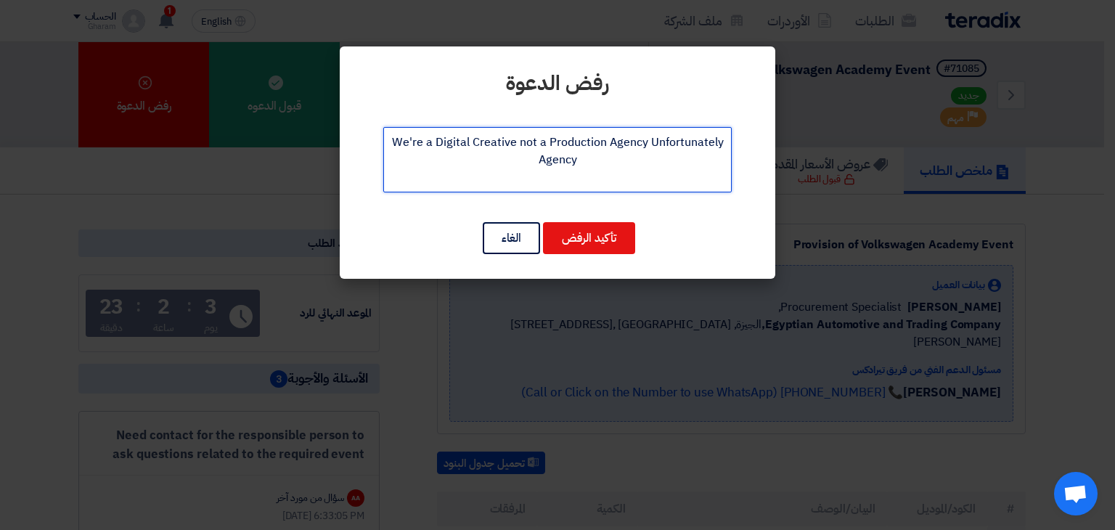
click at [546, 161] on textarea at bounding box center [557, 159] width 349 height 65
click at [516, 140] on textarea at bounding box center [557, 159] width 349 height 65
paste textarea "Agency"
click at [534, 143] on textarea at bounding box center [557, 159] width 349 height 65
drag, startPoint x: 412, startPoint y: 150, endPoint x: 370, endPoint y: 144, distance: 42.6
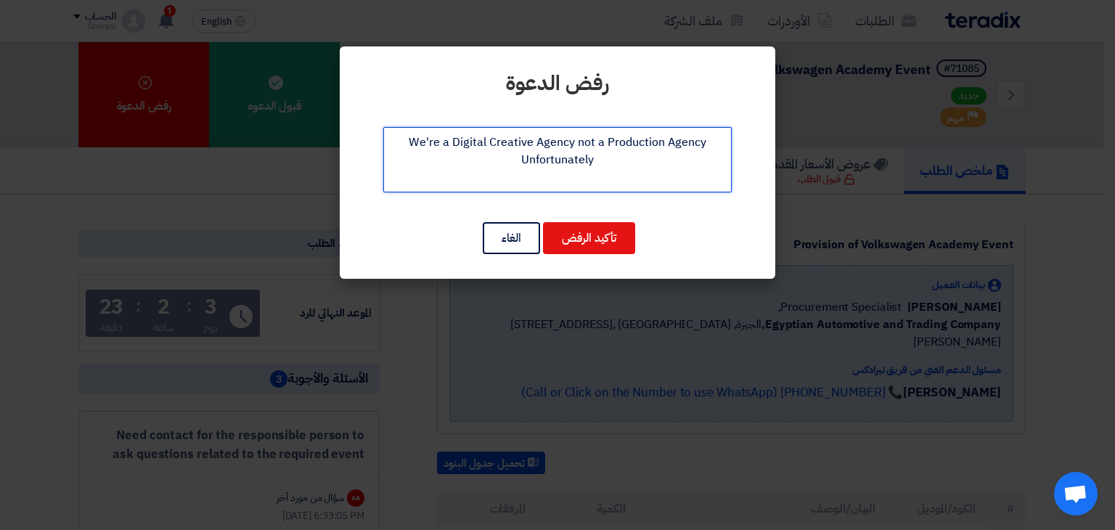
click at [370, 144] on div "رفض [PERSON_NAME] تأكيد الرفض الغاء" at bounding box center [558, 162] width 436 height 232
click at [554, 149] on textarea at bounding box center [557, 159] width 349 height 65
drag, startPoint x: 683, startPoint y: 151, endPoint x: 696, endPoint y: 147, distance: 13.1
click at [685, 151] on textarea at bounding box center [557, 159] width 349 height 65
click at [722, 142] on textarea at bounding box center [557, 159] width 349 height 65
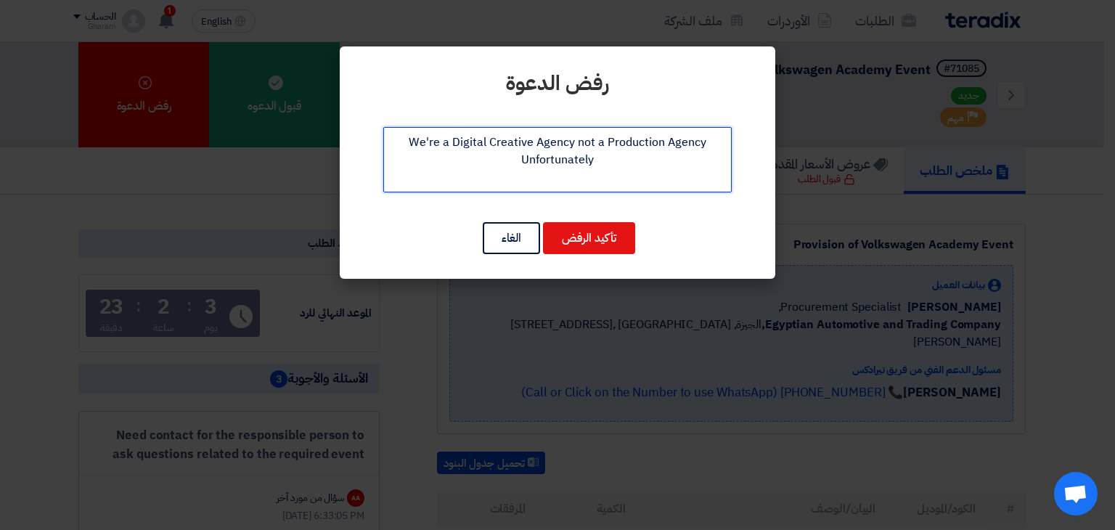
click at [551, 159] on textarea at bounding box center [557, 159] width 349 height 65
click at [581, 140] on textarea at bounding box center [557, 159] width 349 height 65
click at [467, 170] on textarea at bounding box center [557, 159] width 349 height 65
type textarea "We're a Digital Creative Agency not a Production Agency Unfortunately"
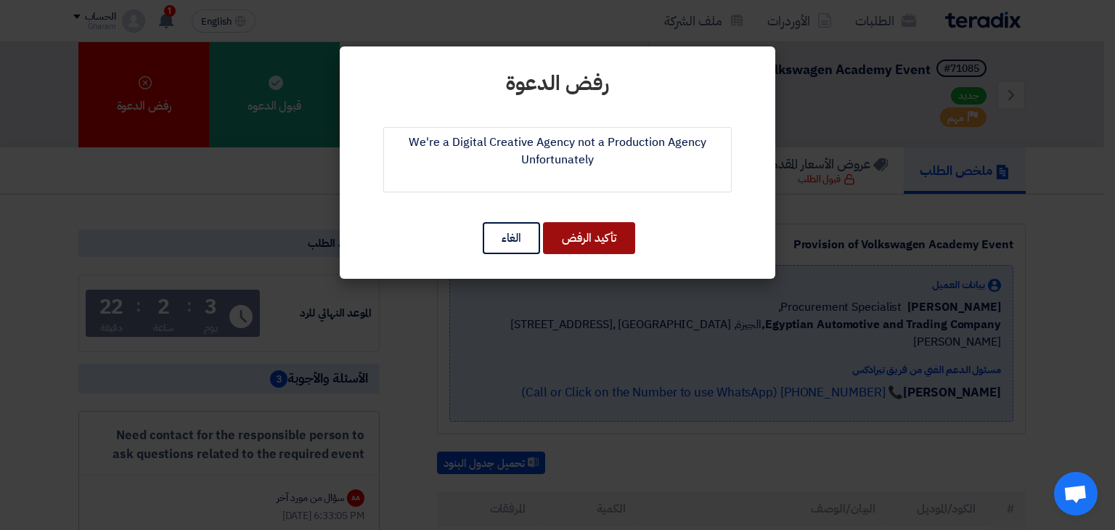
click at [592, 233] on button "تأكيد الرفض" at bounding box center [589, 238] width 92 height 32
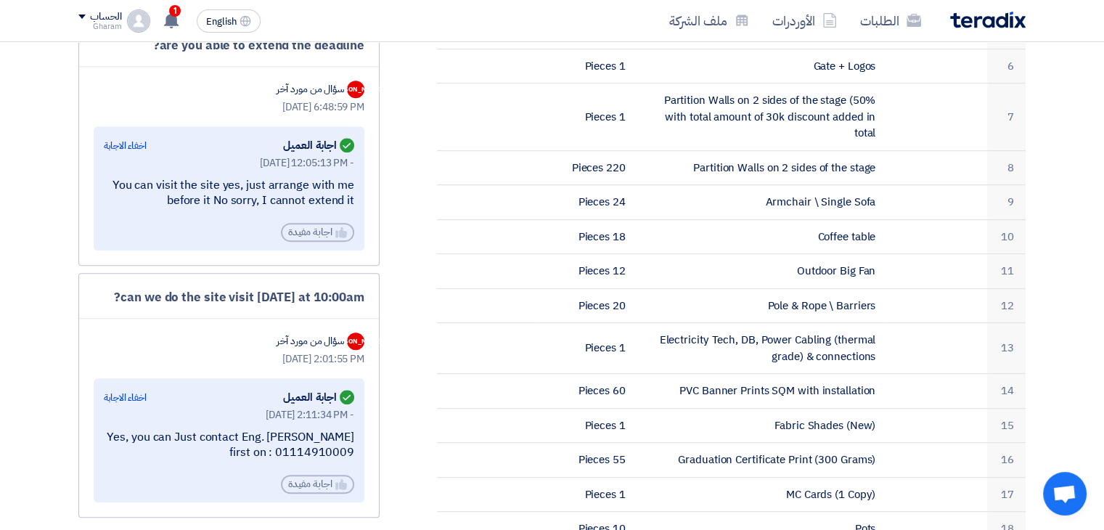
scroll to position [799, 0]
